Goal: Check status: Check status

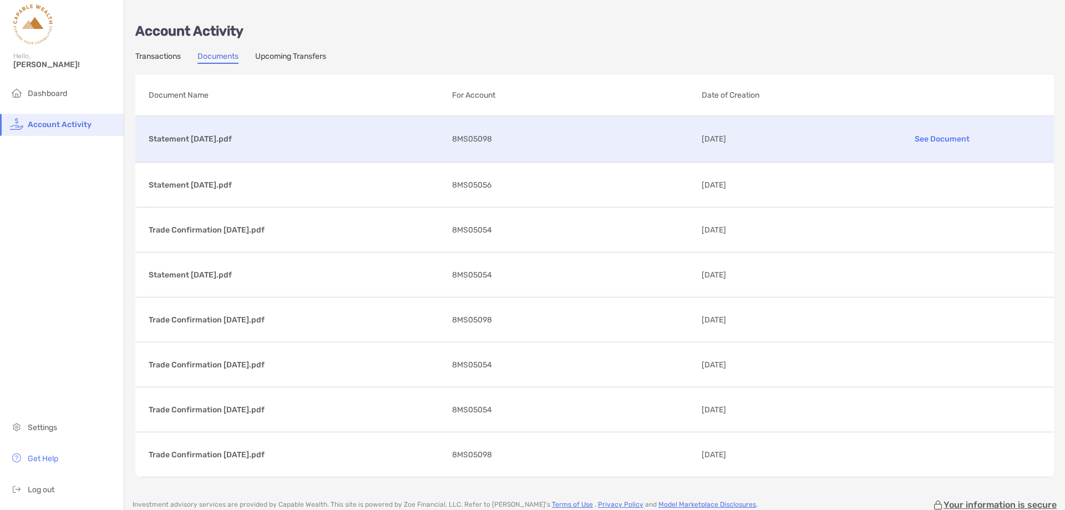
click at [175, 137] on p "Statement [DATE].pdf" at bounding box center [296, 139] width 294 height 14
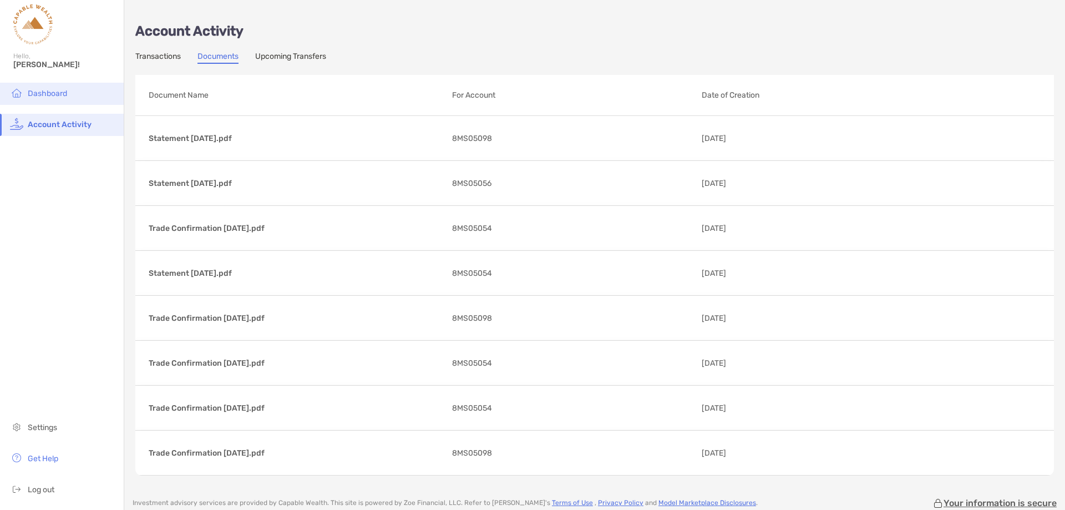
click at [38, 94] on span "Dashboard" at bounding box center [47, 93] width 39 height 9
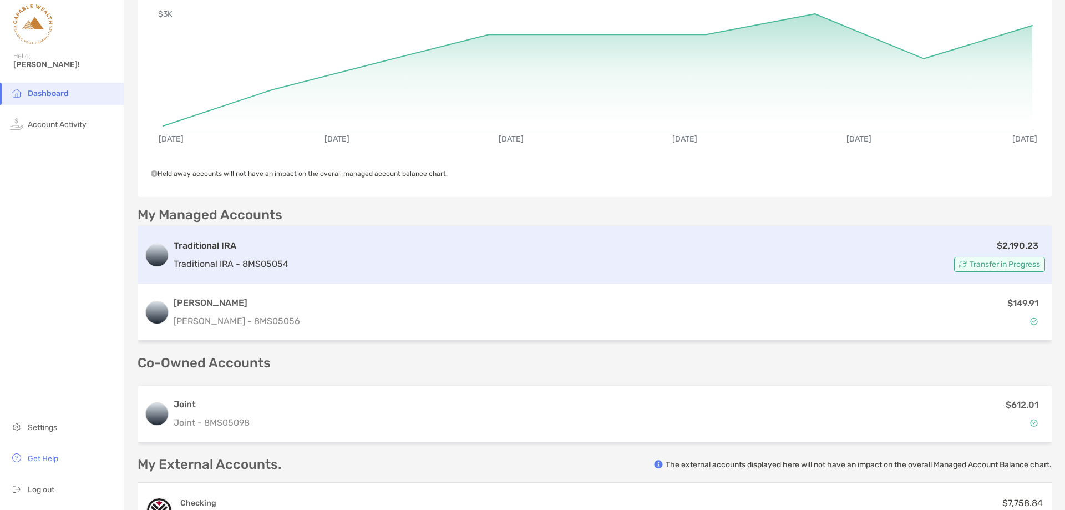
scroll to position [222, 0]
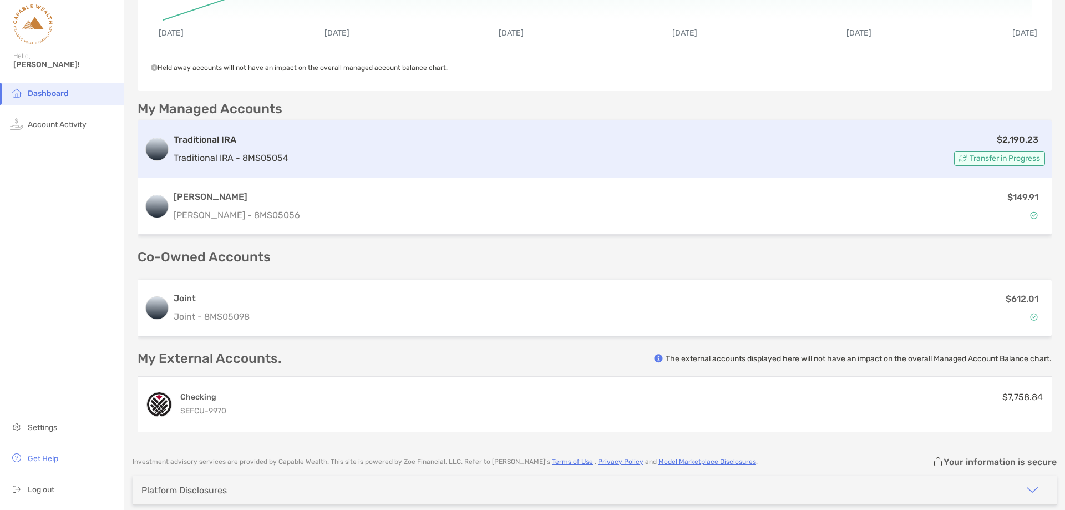
click at [969, 157] on span "Transfer in Progress" at bounding box center [1004, 158] width 70 height 6
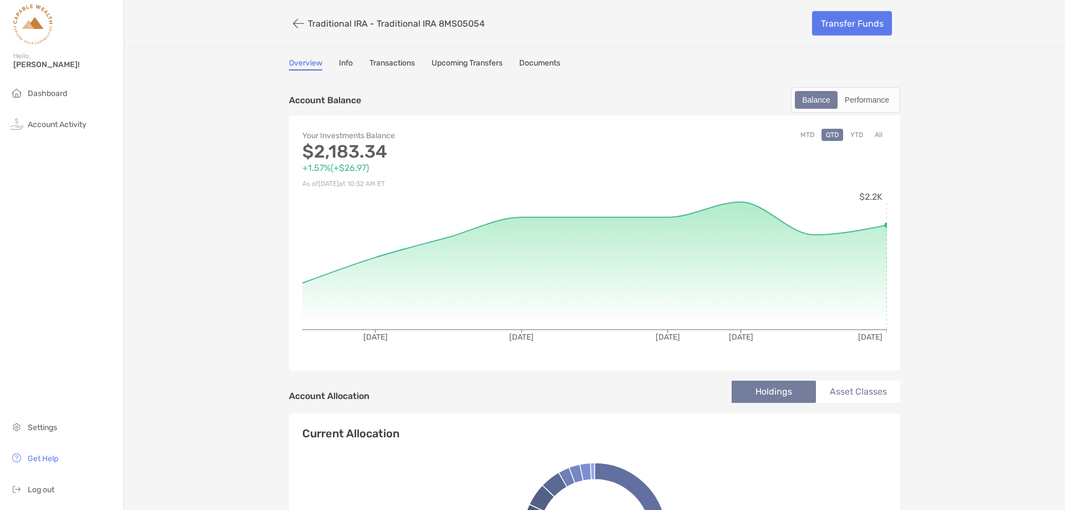
click at [443, 61] on link "Upcoming Transfers" at bounding box center [466, 64] width 71 height 12
